Goal: Transaction & Acquisition: Purchase product/service

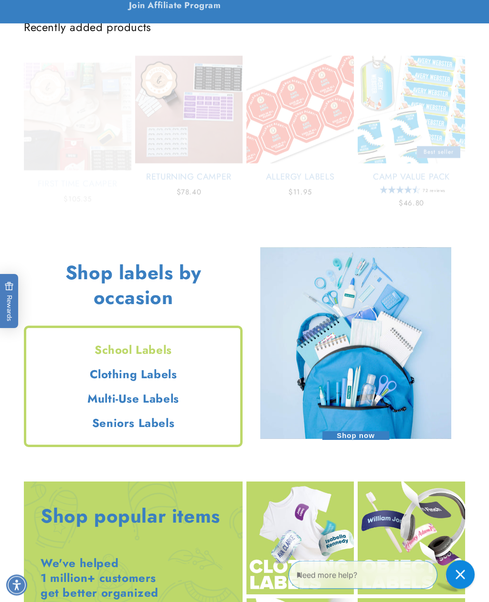
scroll to position [553, 0]
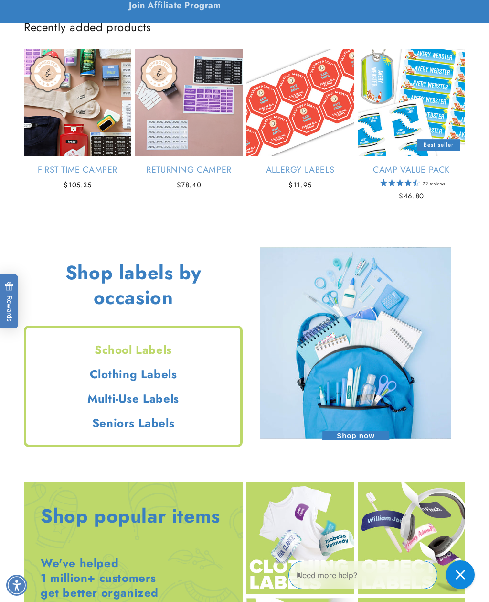
click at [163, 370] on h2 "Clothing Labels" at bounding box center [133, 374] width 214 height 15
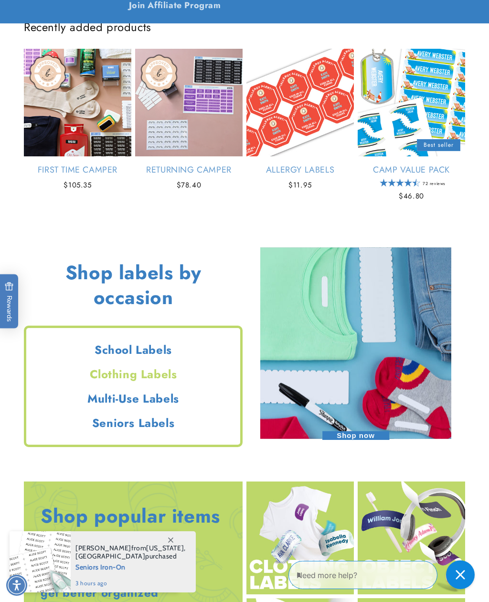
click at [294, 519] on img at bounding box center [301, 537] width 108 height 113
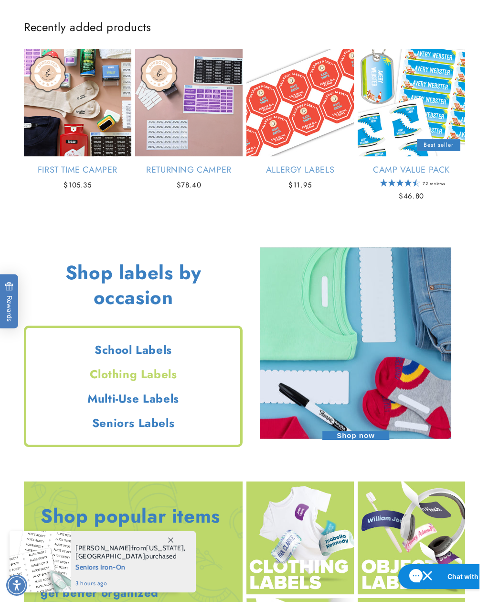
scroll to position [584, 0]
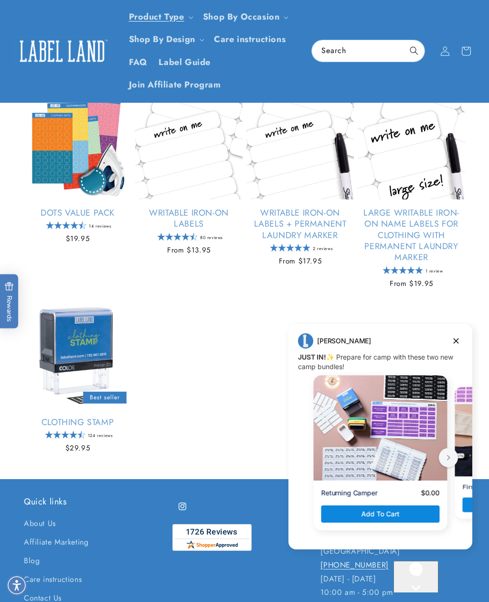
scroll to position [465, 0]
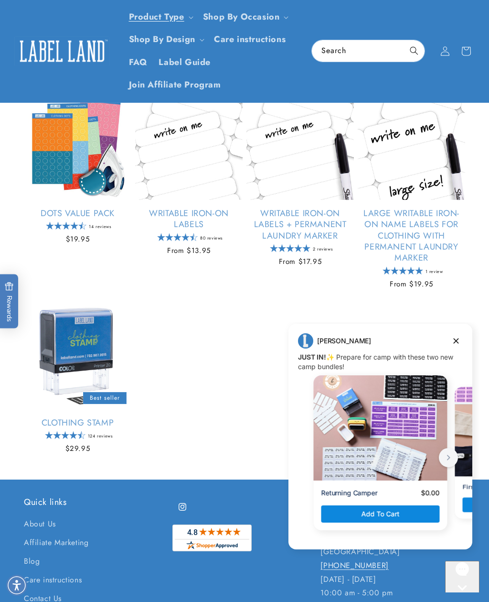
click at [100, 421] on link "Clothing Stamp" at bounding box center [78, 422] width 108 height 11
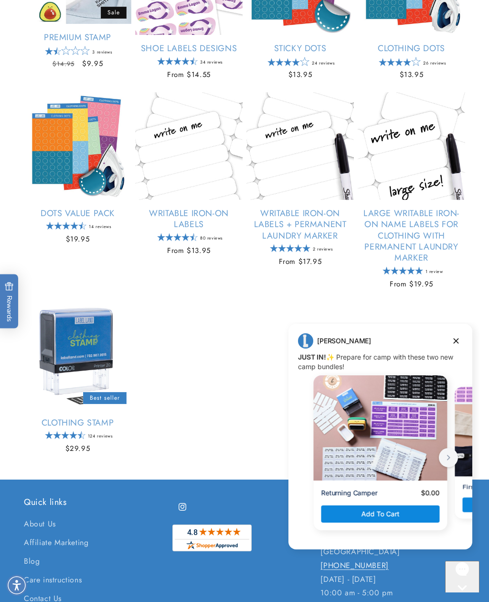
scroll to position [496, 0]
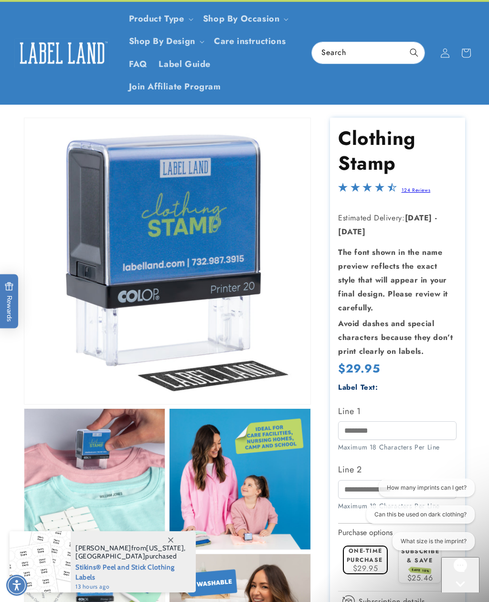
scroll to position [21, 0]
